Goal: Download file/media

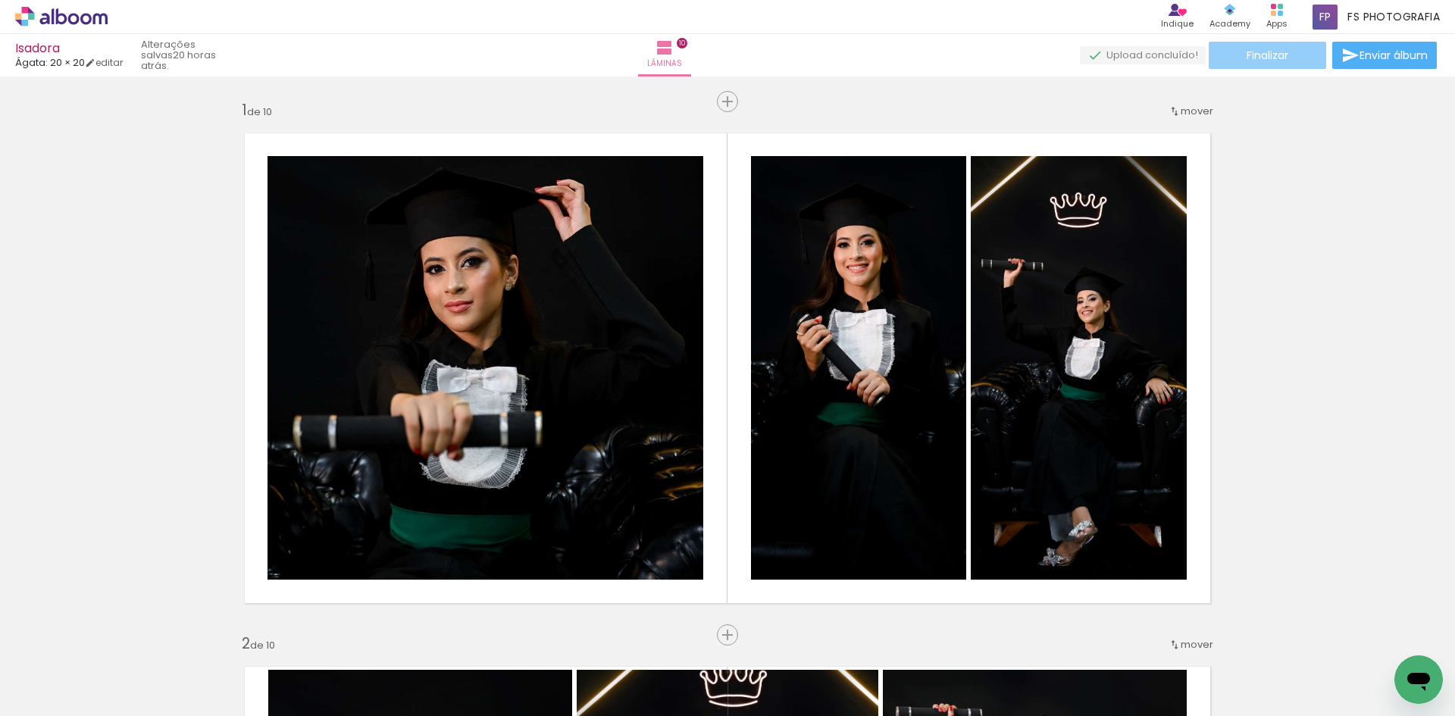
click at [1264, 61] on span "Finalizar" at bounding box center [1268, 55] width 42 height 11
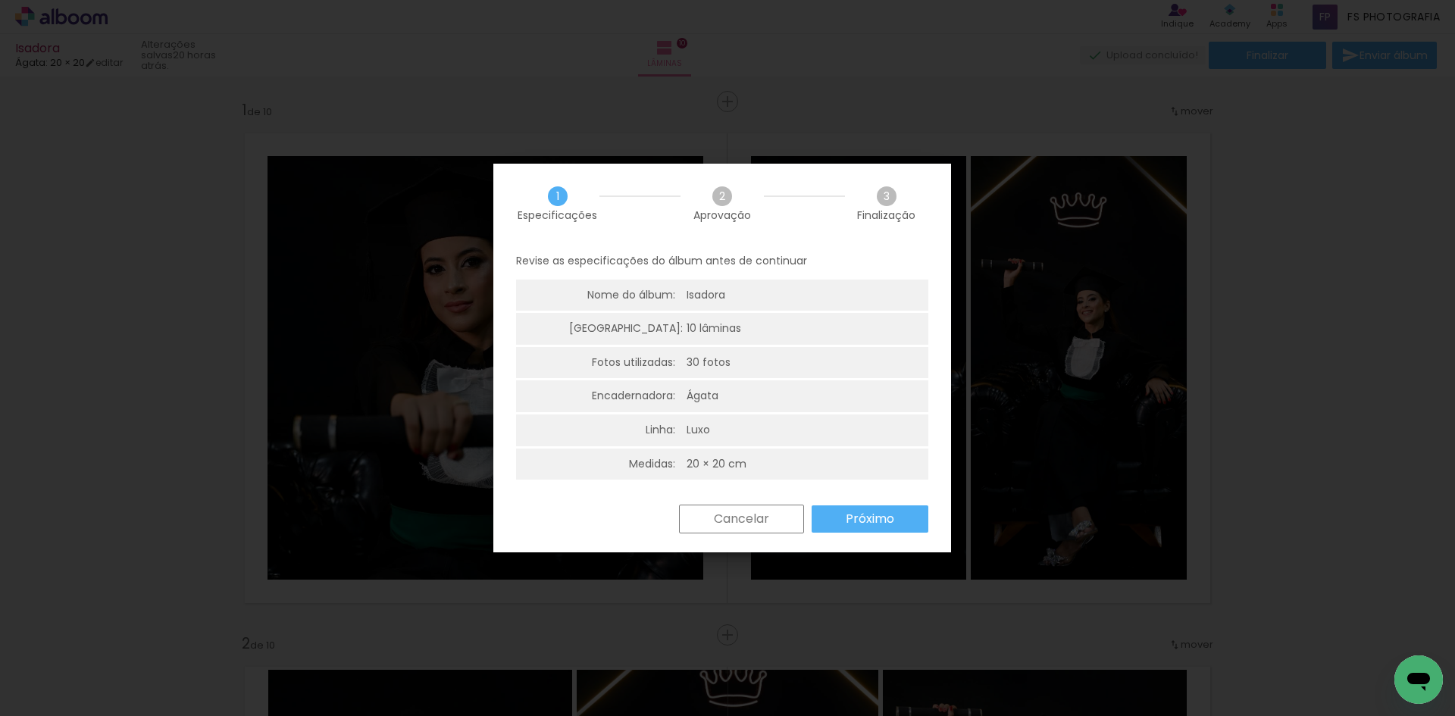
click at [0, 0] on slot "Próximo" at bounding box center [0, 0] width 0 height 0
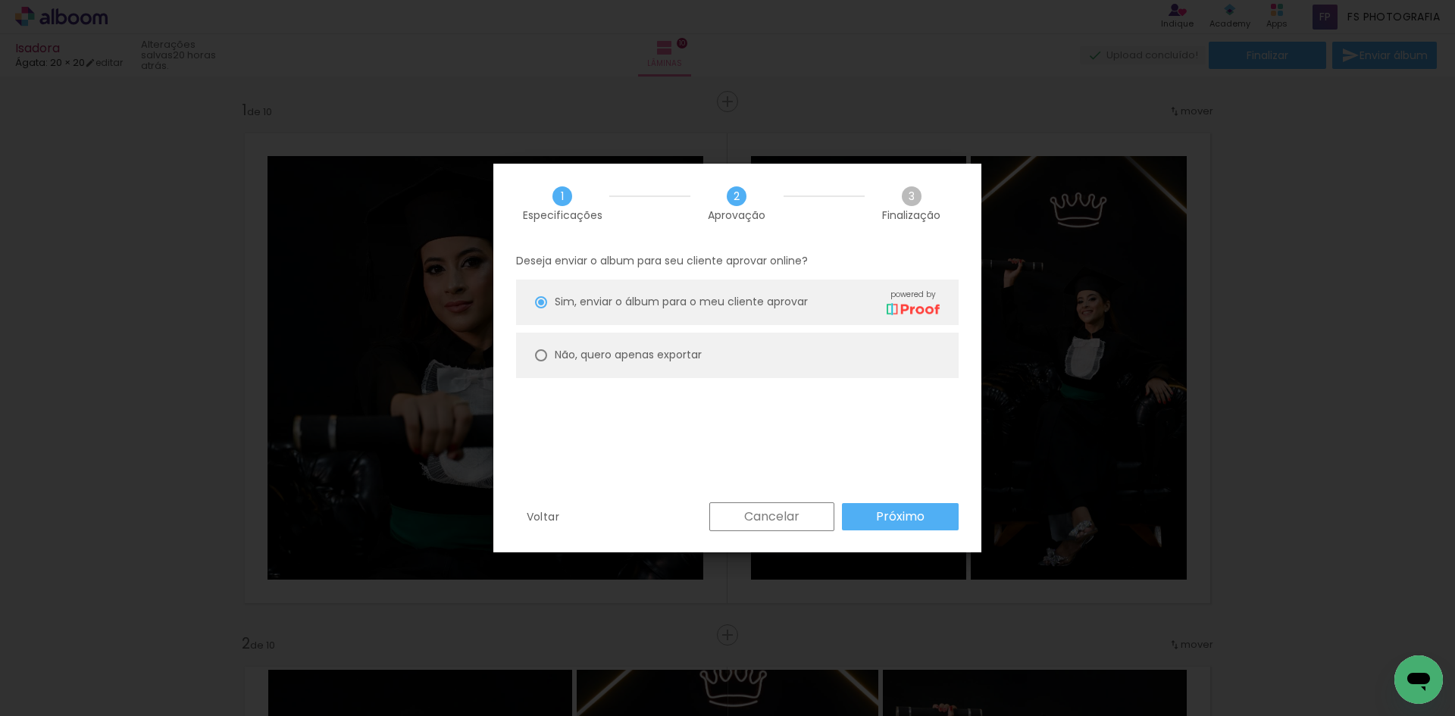
click at [0, 0] on slot "Não, quero apenas exportar" at bounding box center [0, 0] width 0 height 0
type paper-radio-button "on"
click at [901, 526] on paper-button "Próximo" at bounding box center [900, 516] width 117 height 27
type input "Alta, 300 DPI"
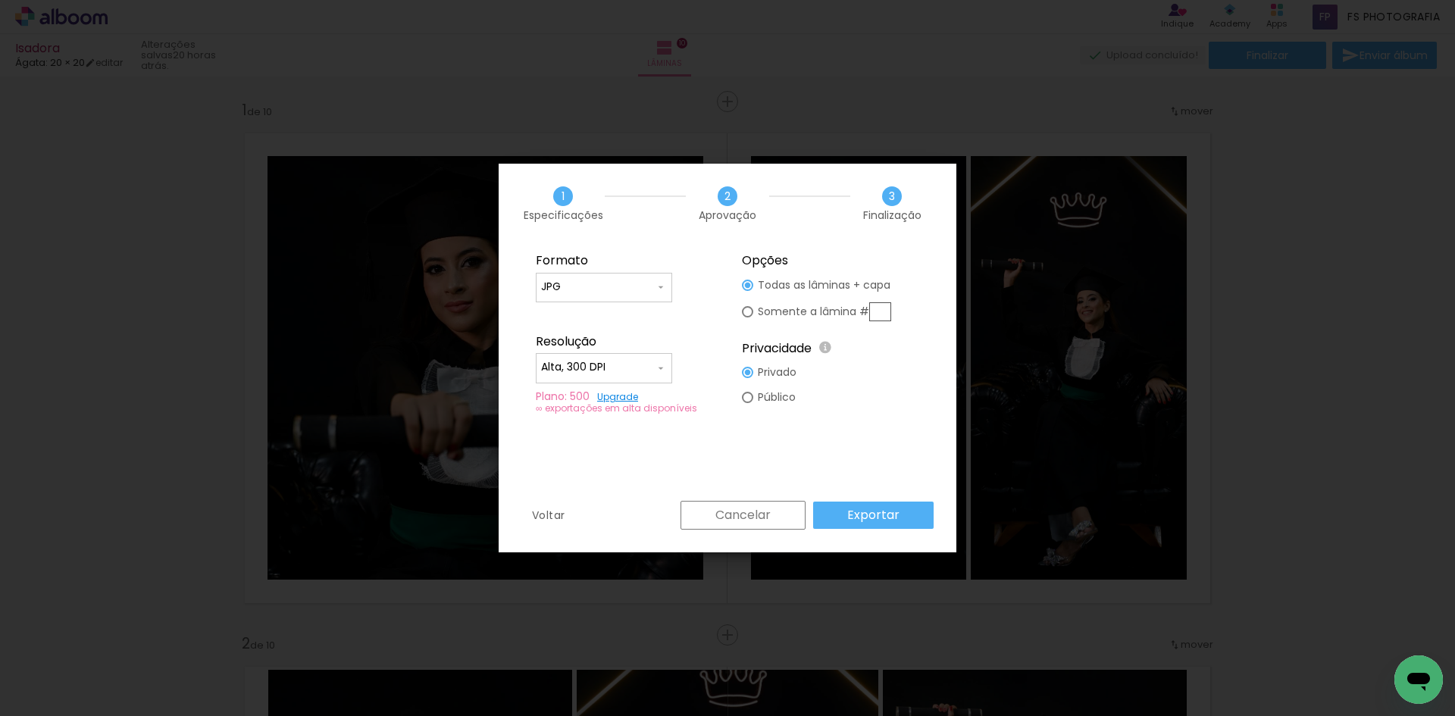
click at [0, 0] on slot "Exportar" at bounding box center [0, 0] width 0 height 0
